Goal: Task Accomplishment & Management: Use online tool/utility

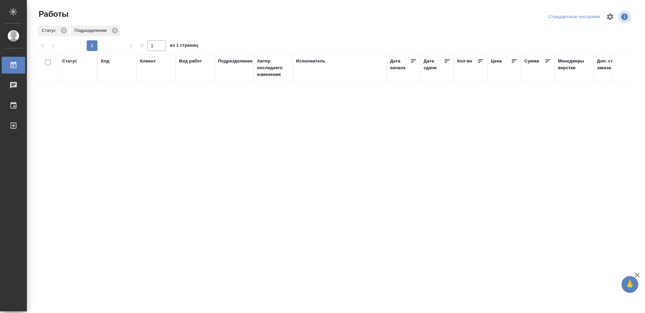
click at [322, 61] on div "Исполнитель" at bounding box center [311, 61] width 30 height 7
drag, startPoint x: 231, startPoint y: 81, endPoint x: 239, endPoint y: 79, distance: 8.3
click at [231, 81] on icon at bounding box center [231, 81] width 2 height 2
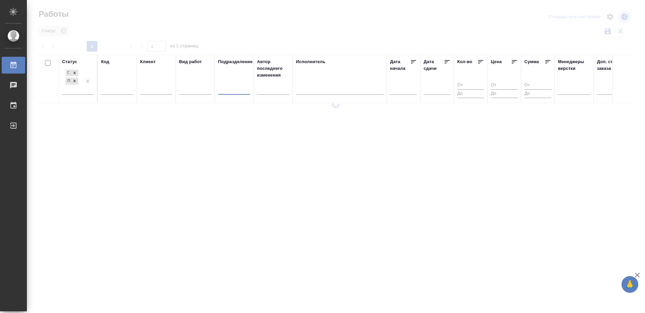
click at [321, 61] on div "Исполнитель" at bounding box center [311, 61] width 30 height 7
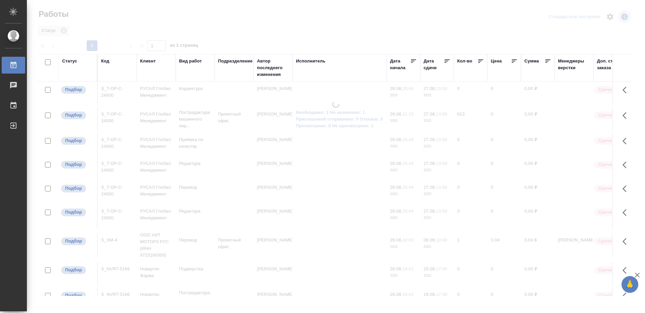
click at [321, 61] on div "Исполнитель" at bounding box center [311, 61] width 30 height 7
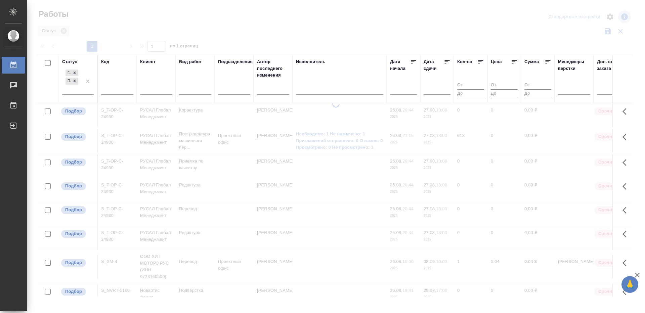
click at [321, 61] on div "Исполнитель" at bounding box center [311, 61] width 30 height 7
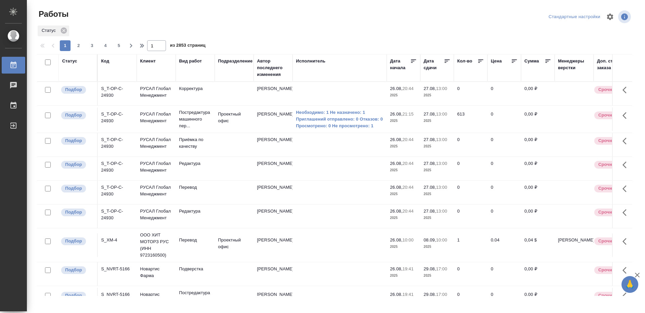
click at [321, 60] on div "Исполнитель" at bounding box center [311, 61] width 30 height 7
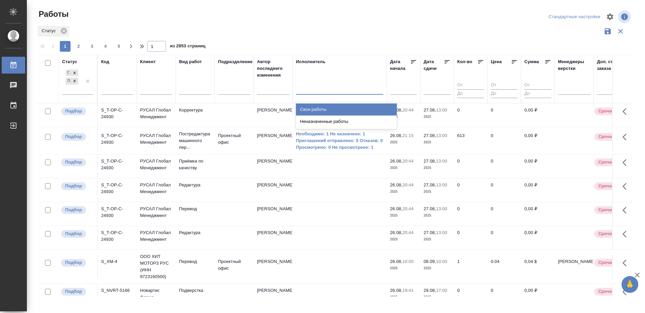
click at [329, 89] on div at bounding box center [339, 88] width 87 height 10
click at [317, 108] on div "Свои работы" at bounding box center [346, 109] width 101 height 12
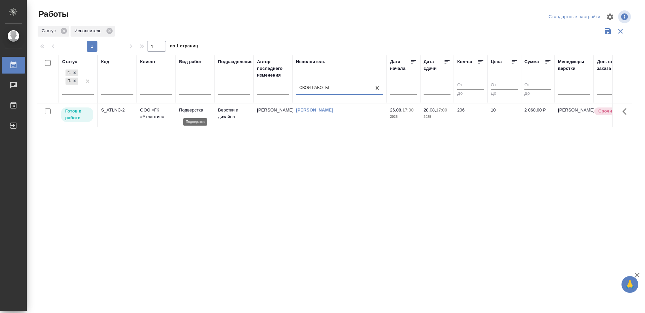
click at [192, 110] on p "Подверстка" at bounding box center [195, 110] width 32 height 7
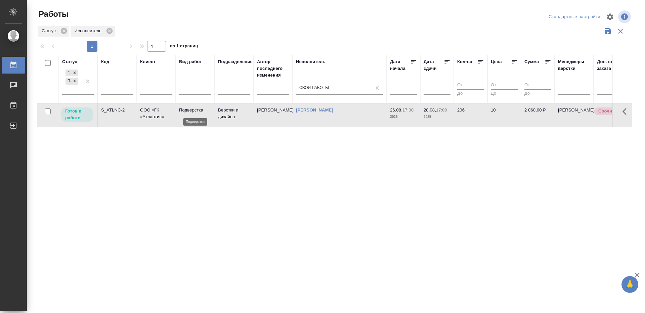
click at [192, 110] on p "Подверстка" at bounding box center [195, 110] width 32 height 7
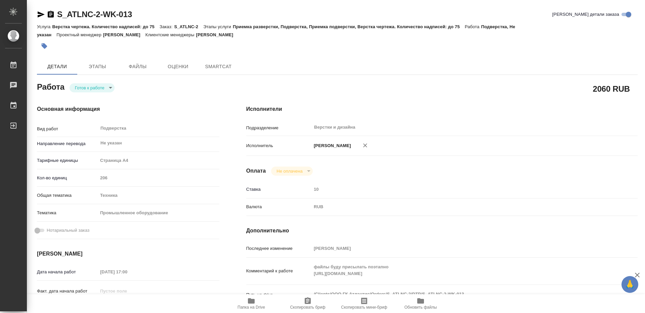
type textarea "x"
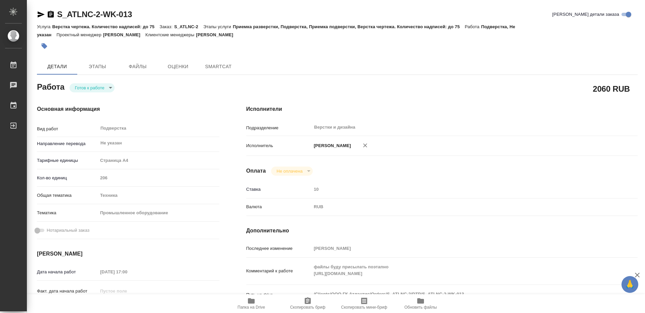
type textarea "x"
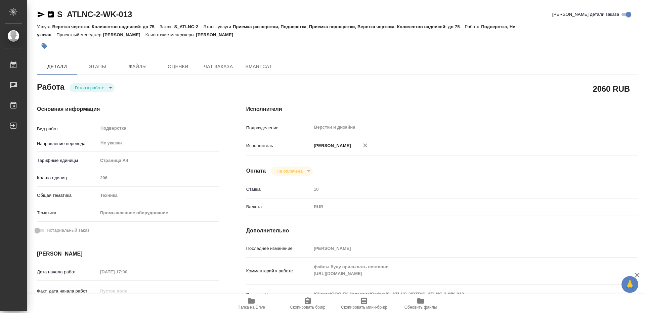
type textarea "x"
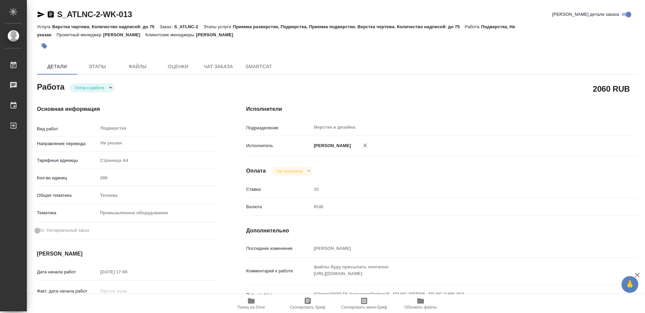
scroll to position [34, 0]
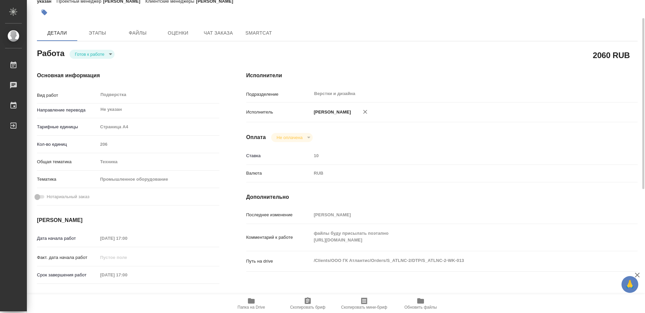
type textarea "x"
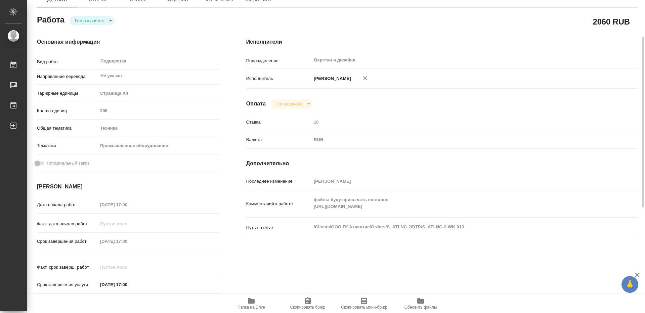
scroll to position [101, 0]
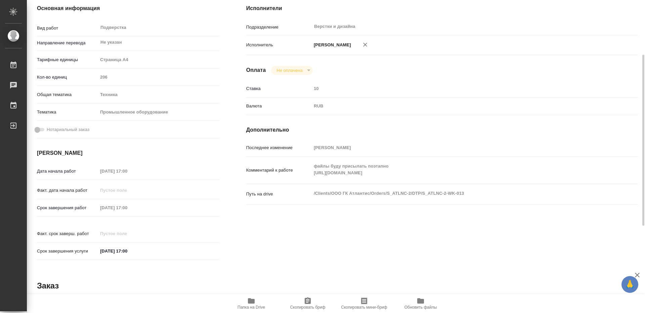
click at [248, 305] on icon "button" at bounding box center [251, 301] width 8 height 8
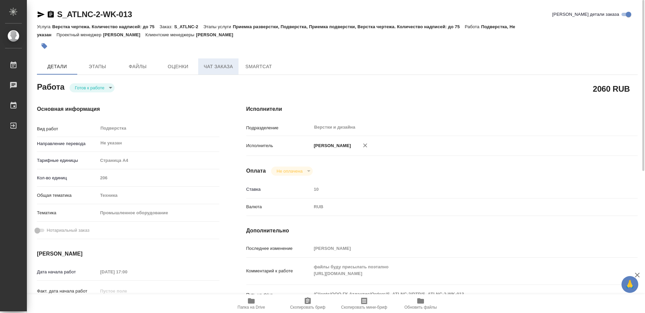
click at [226, 66] on span "Чат заказа" at bounding box center [218, 66] width 32 height 8
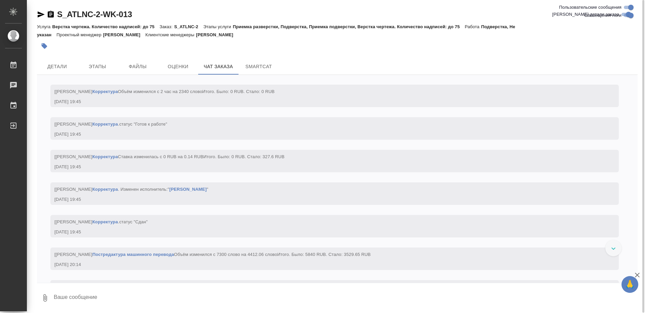
scroll to position [8661, 0]
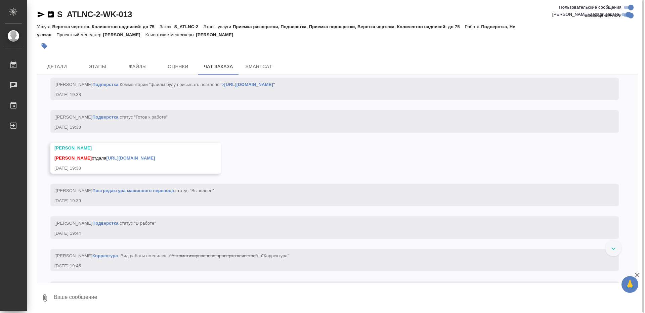
scroll to position [8460, 0]
